Goal: Contribute content: Add original content to the website for others to see

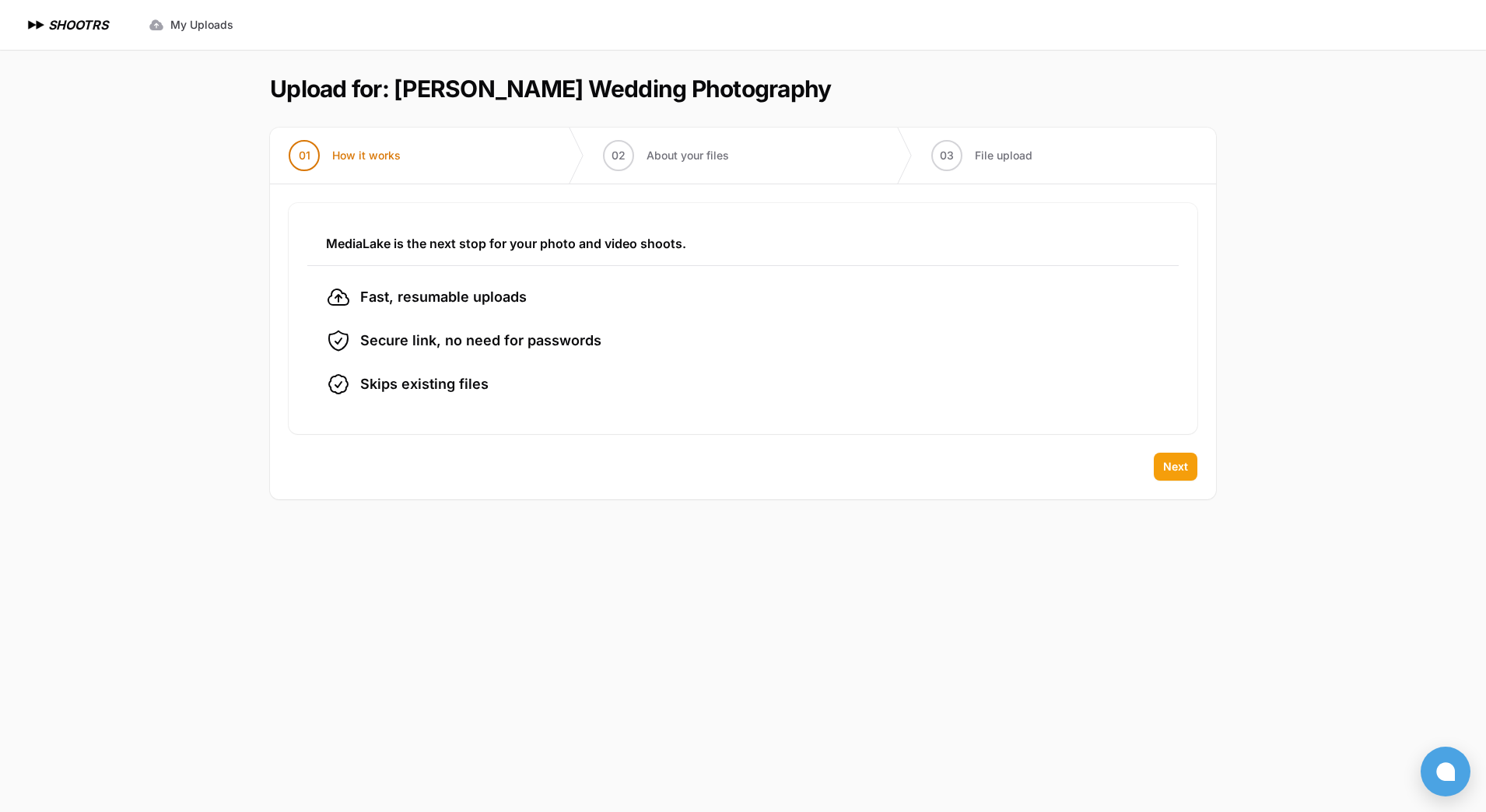
click at [1179, 467] on span "Next" at bounding box center [1175, 466] width 25 height 16
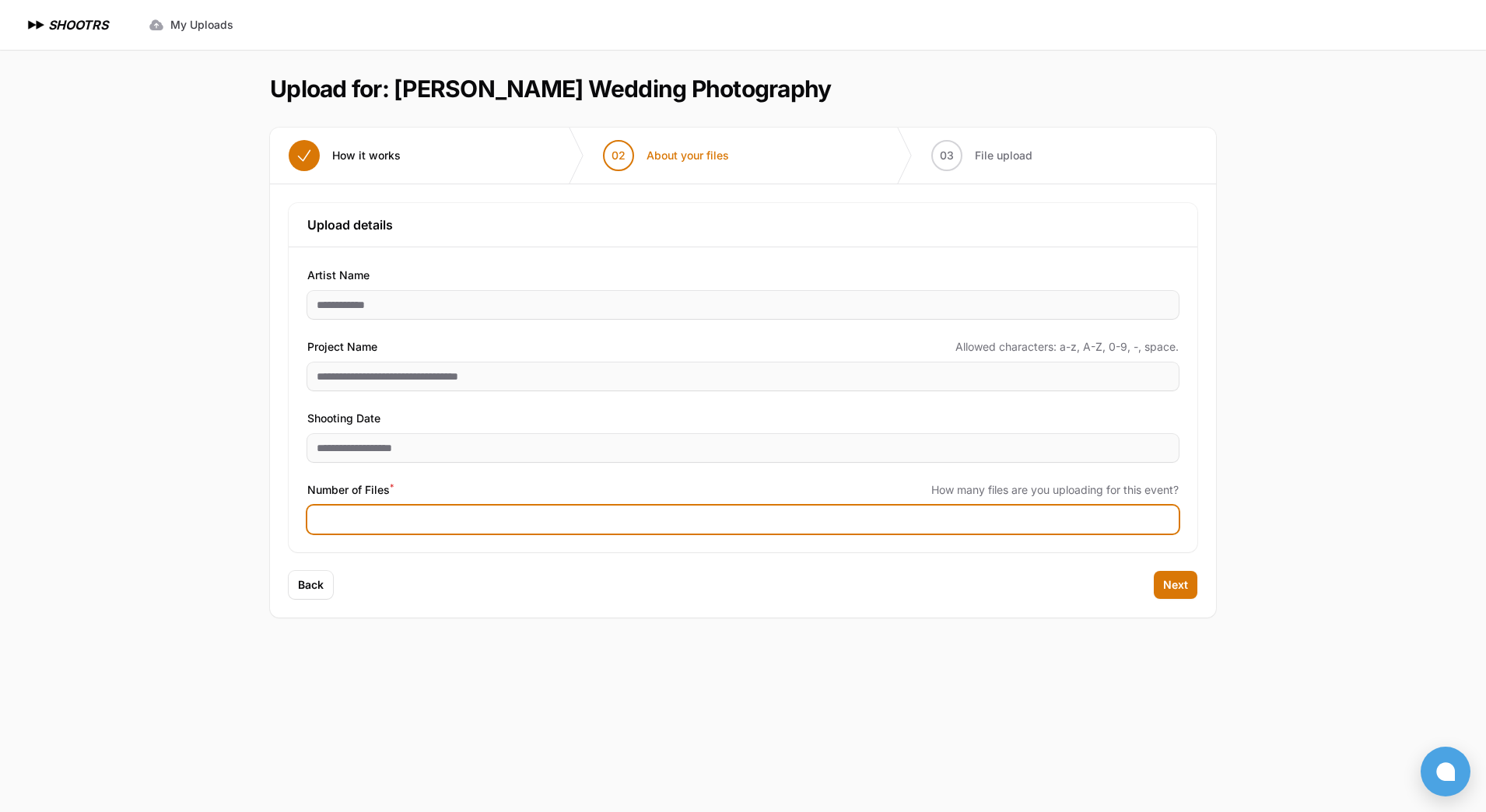
click at [354, 524] on input "Number of Files *" at bounding box center [743, 519] width 871 height 28
type input "****"
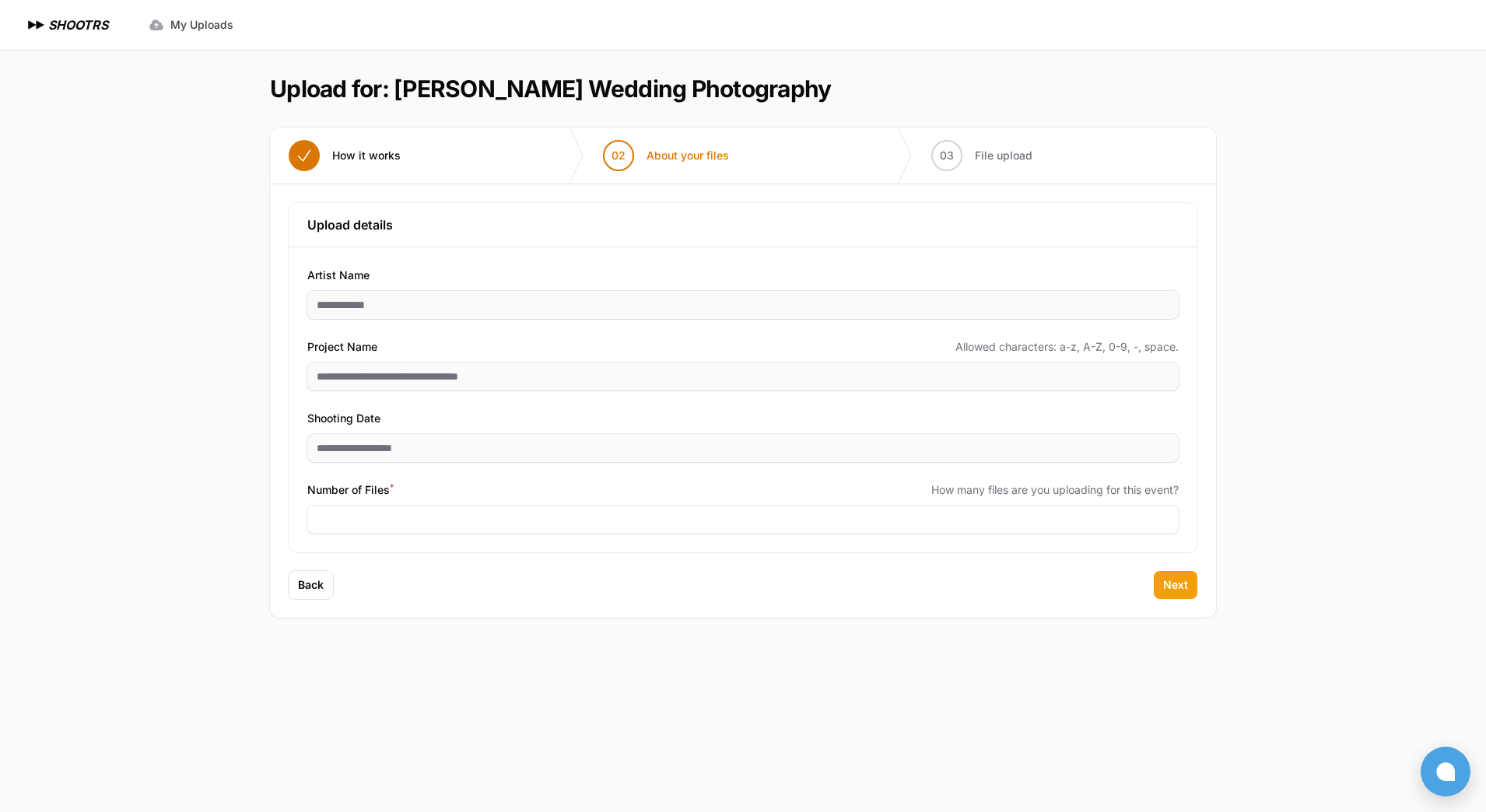
click at [1180, 586] on span "Next" at bounding box center [1175, 584] width 25 height 16
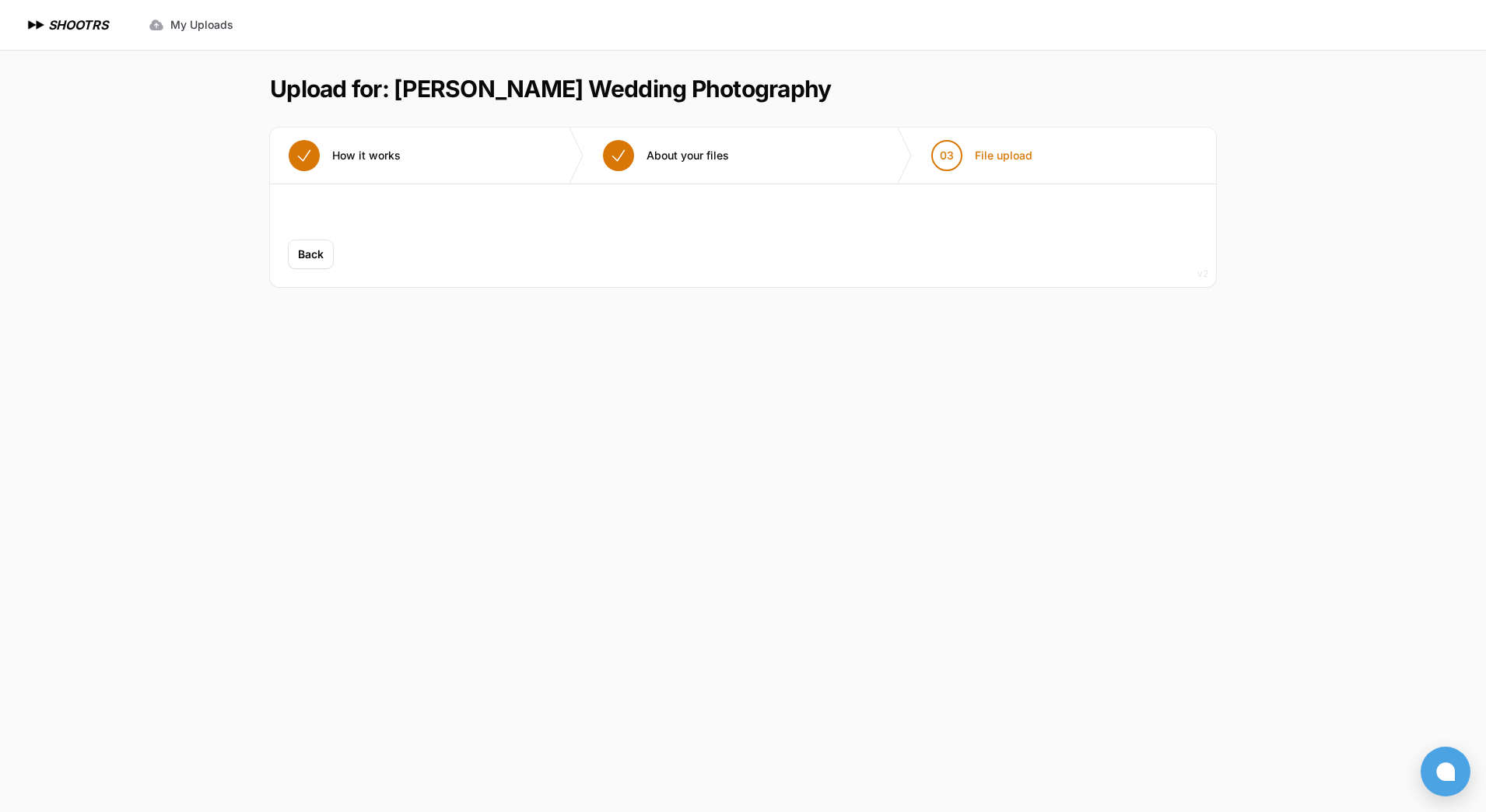
drag, startPoint x: 612, startPoint y: 161, endPoint x: 301, endPoint y: 272, distance: 330.2
click at [612, 161] on icon "button" at bounding box center [618, 155] width 18 height 18
click at [305, 252] on span "Back" at bounding box center [311, 254] width 26 height 16
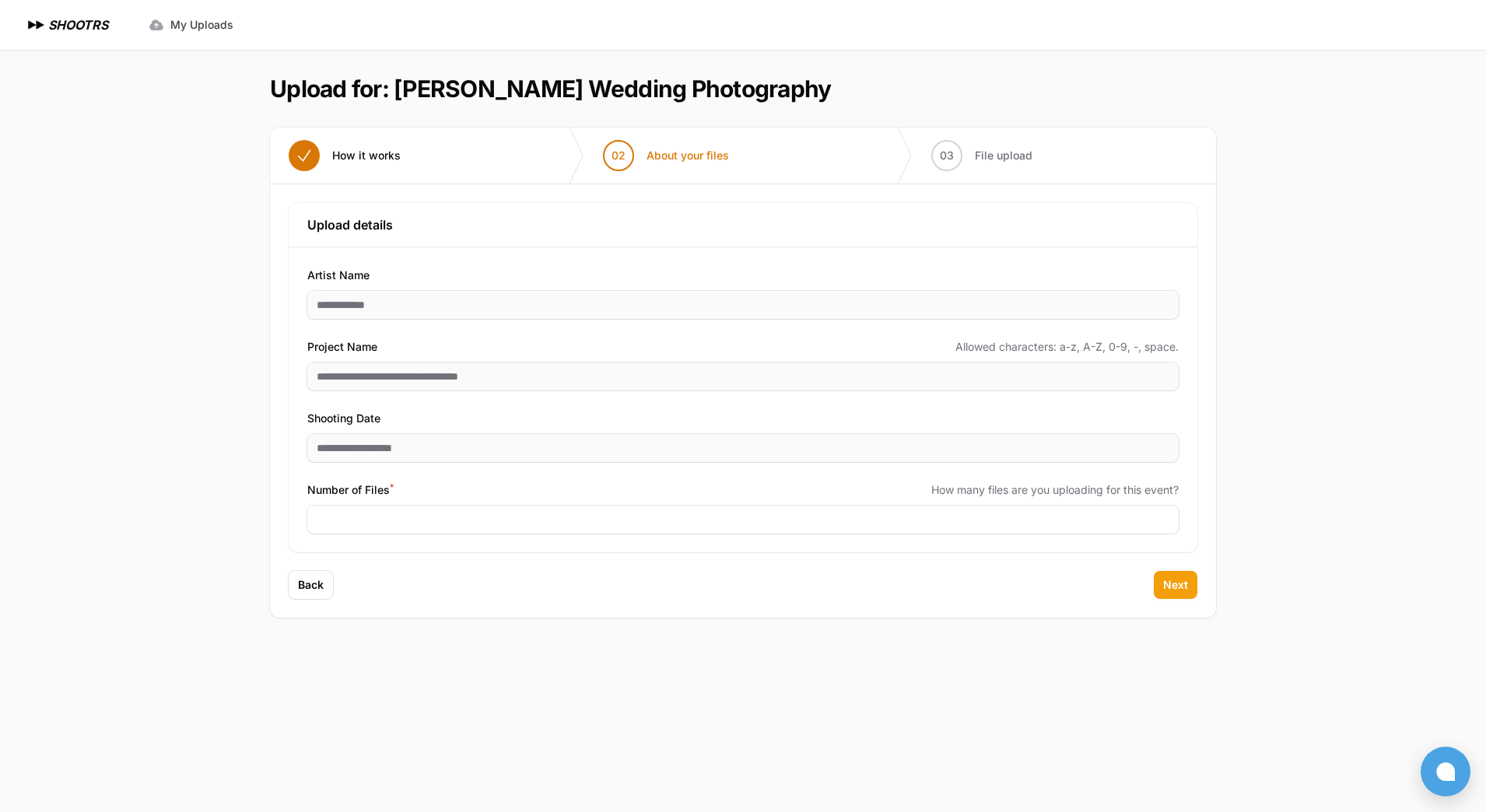
click at [1161, 581] on button "Next" at bounding box center [1175, 585] width 43 height 28
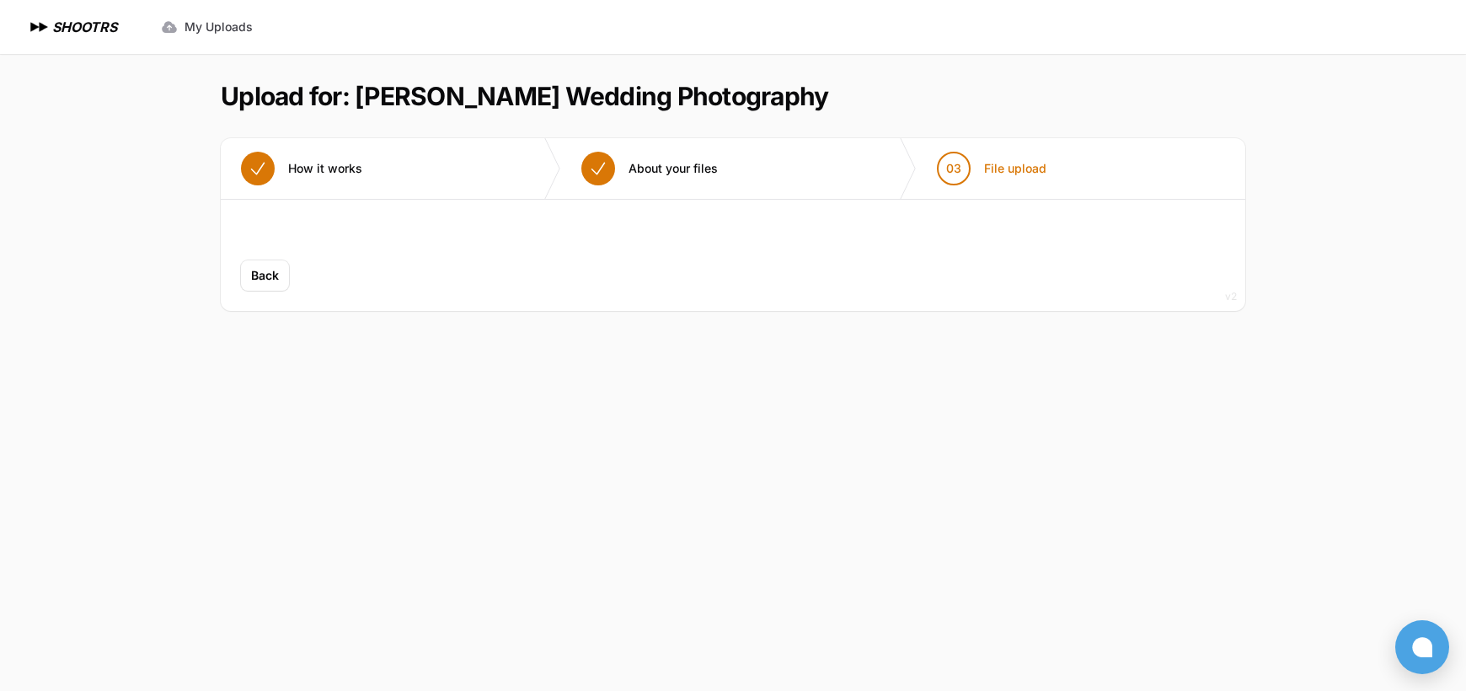
click at [602, 165] on icon "button" at bounding box center [598, 169] width 13 height 12
click at [519, 250] on div "Upload placeholder Optimize your upload experience We recommend Google Chrome f…" at bounding box center [733, 230] width 1025 height 61
click at [193, 19] on span "My Uploads" at bounding box center [219, 27] width 68 height 17
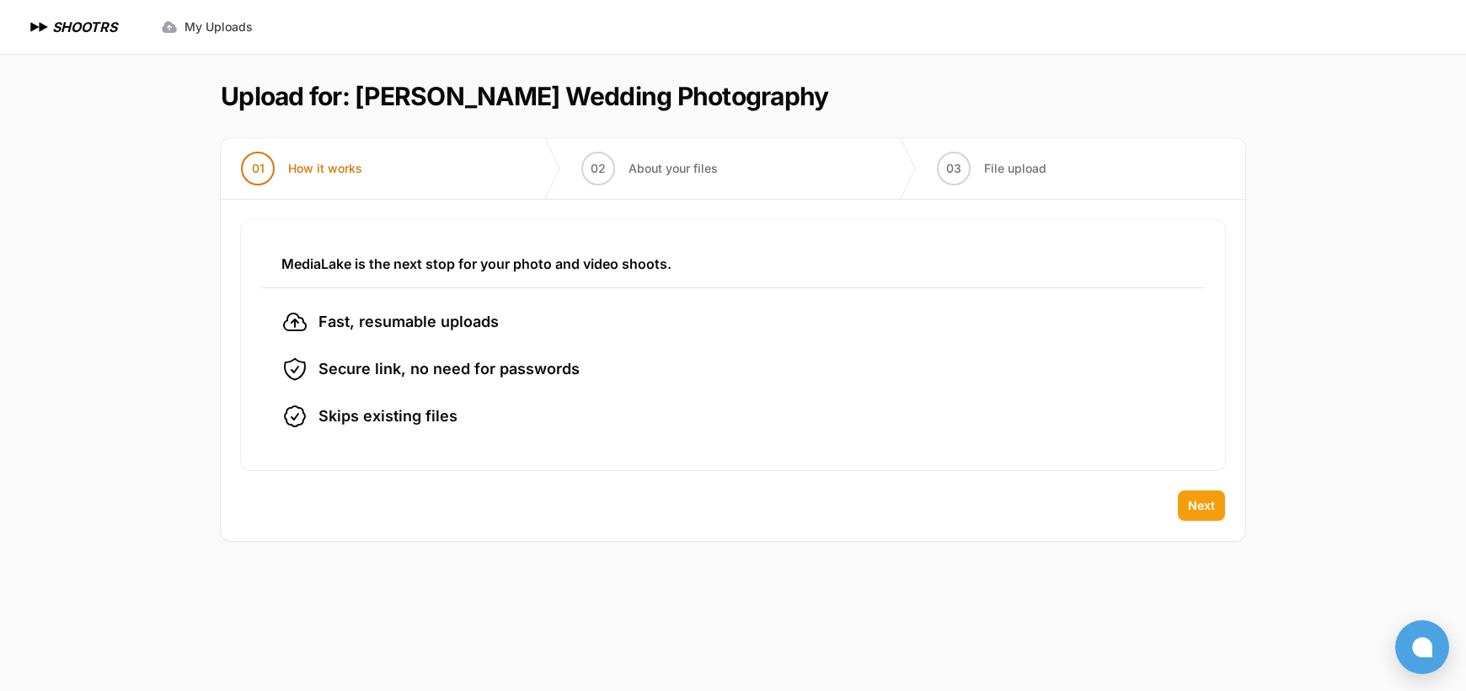
click at [1205, 496] on button "Next" at bounding box center [1201, 505] width 47 height 30
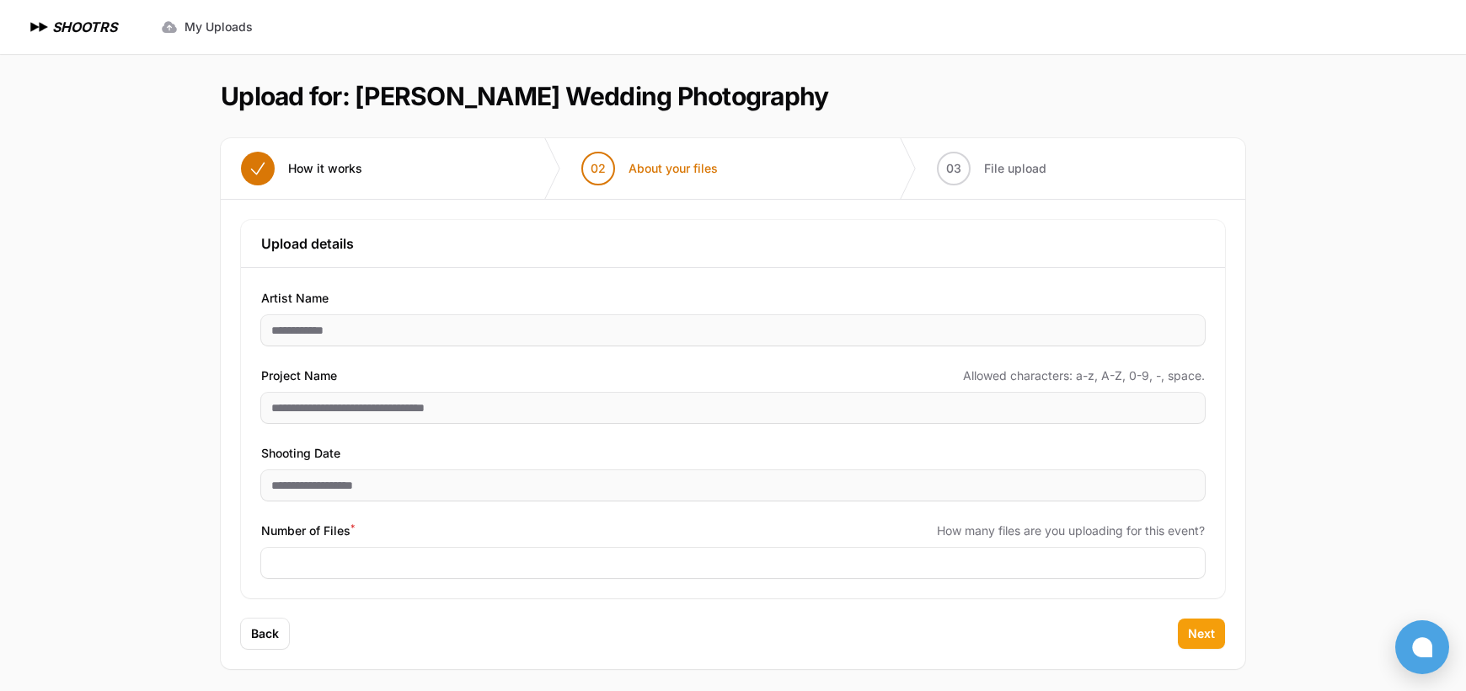
scroll to position [5, 0]
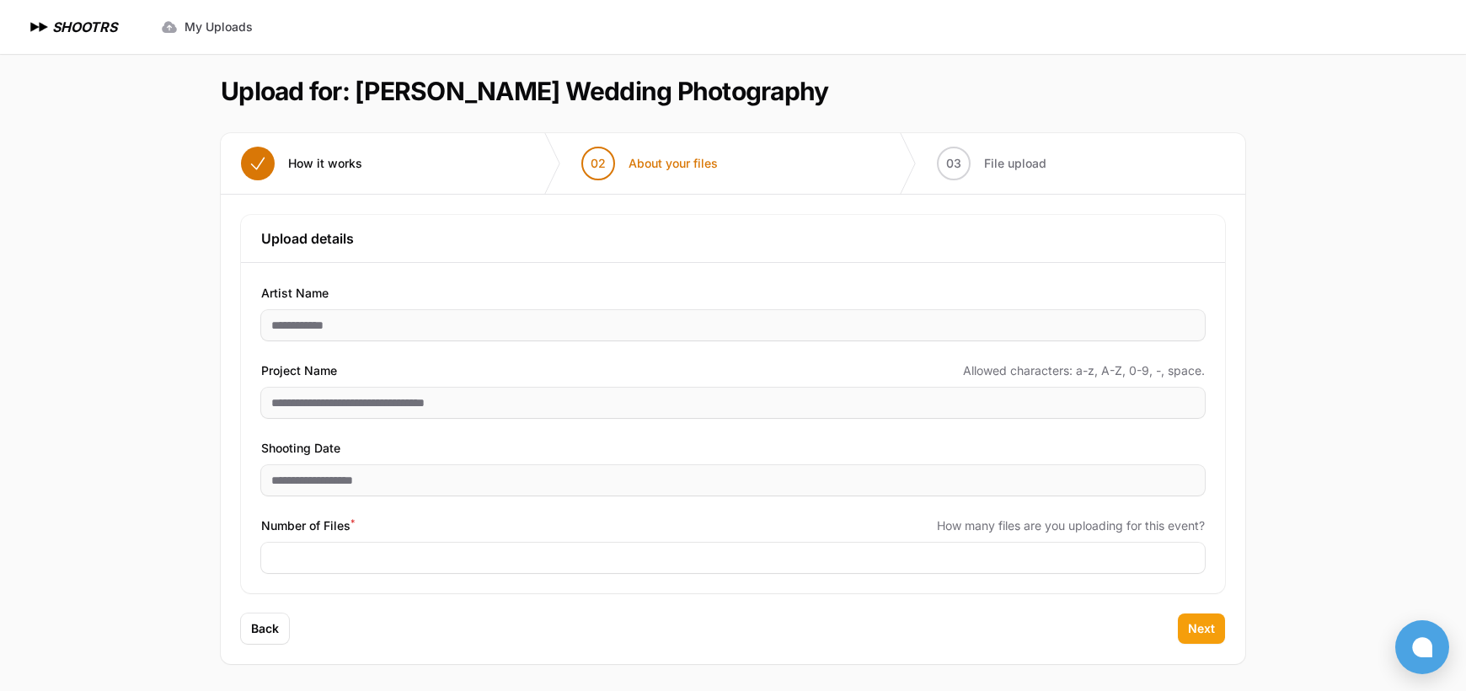
click at [1195, 620] on span "Next" at bounding box center [1201, 628] width 27 height 17
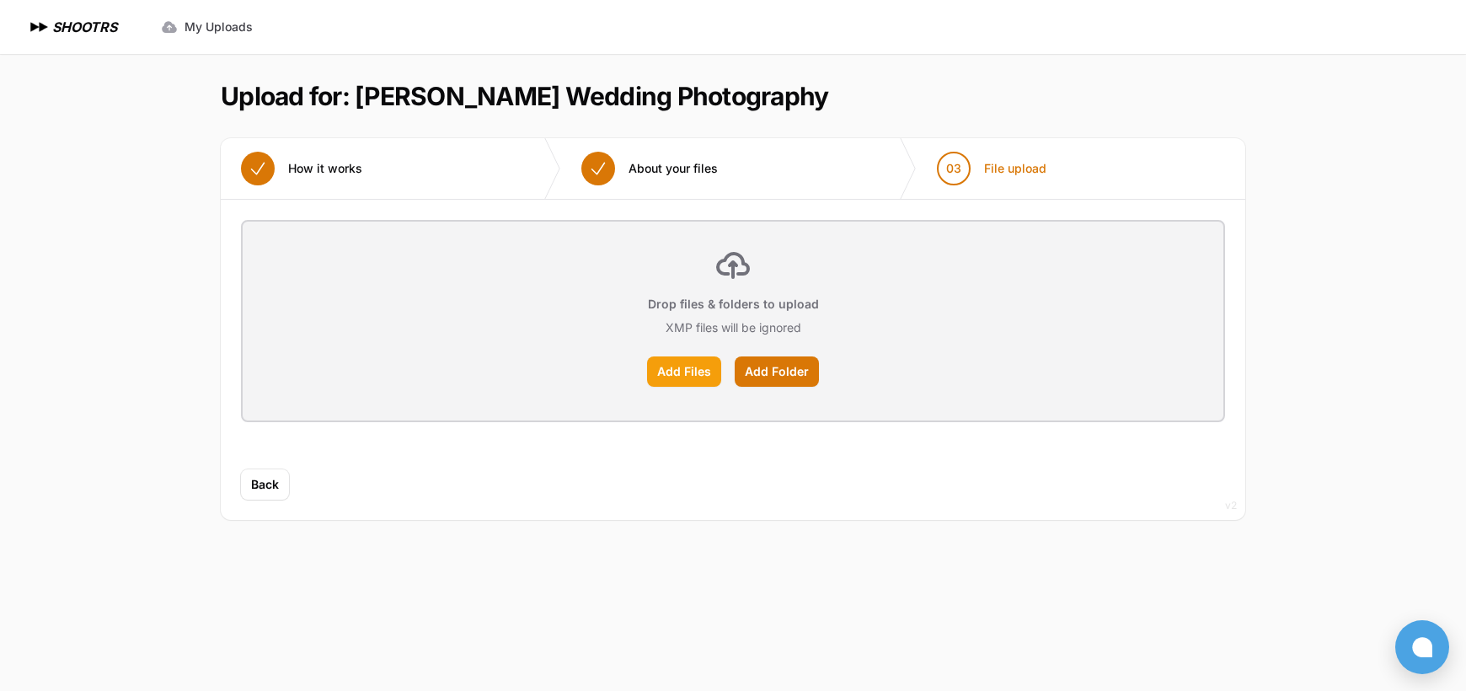
click at [709, 369] on label "Add Files" at bounding box center [684, 371] width 74 height 30
click at [0, 0] on input "Add Files" at bounding box center [0, 0] width 0 height 0
click at [769, 374] on label "Add Folder" at bounding box center [777, 371] width 84 height 30
click at [0, 0] on input "Add Folder" at bounding box center [0, 0] width 0 height 0
